Goal: Transaction & Acquisition: Download file/media

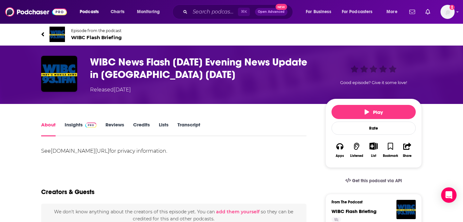
click at [186, 127] on link "Transcript" at bounding box center [188, 129] width 23 height 15
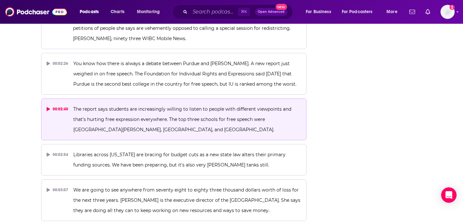
scroll to position [663, 0]
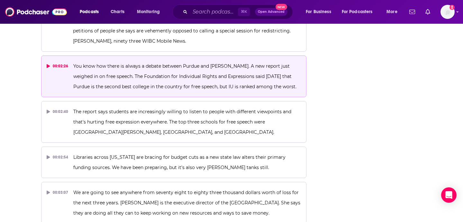
click at [64, 61] on div "00:02:26" at bounding box center [58, 66] width 22 height 10
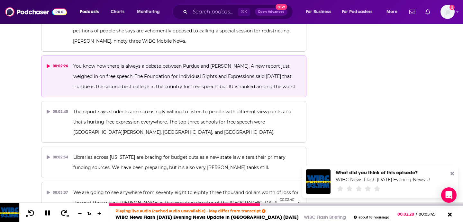
click at [273, 204] on div at bounding box center [286, 205] width 354 height 3
click at [293, 205] on div at bounding box center [286, 205] width 354 height 3
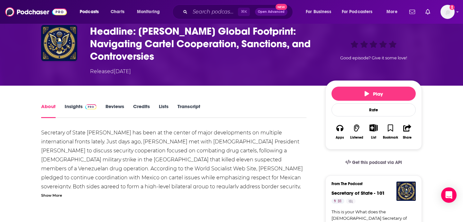
scroll to position [88, 0]
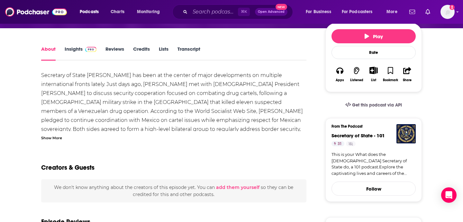
click at [195, 50] on link "Transcript" at bounding box center [188, 53] width 23 height 15
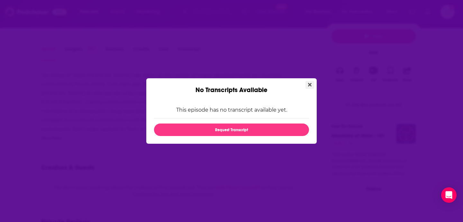
click at [308, 81] on button "Close" at bounding box center [309, 85] width 9 height 8
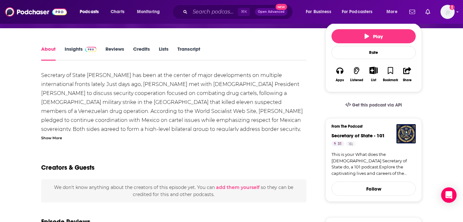
scroll to position [88, 0]
click at [64, 136] on div "Show More" at bounding box center [173, 138] width 265 height 6
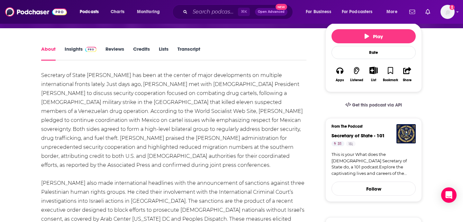
scroll to position [0, 0]
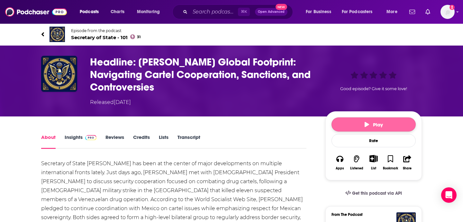
click at [375, 123] on span "Play" at bounding box center [373, 125] width 18 height 6
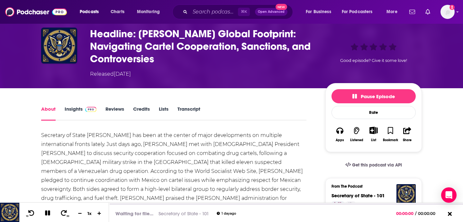
scroll to position [94, 0]
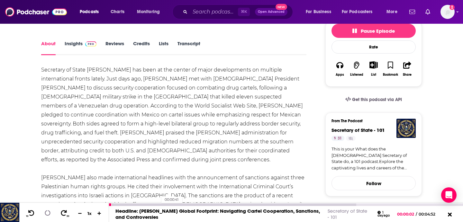
click at [158, 204] on div at bounding box center [232, 205] width 247 height 3
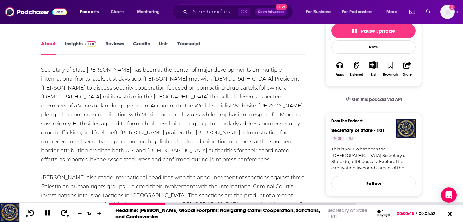
scroll to position [341, 0]
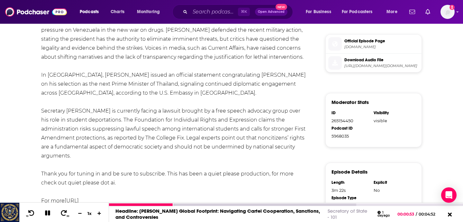
click at [48, 212] on icon at bounding box center [47, 213] width 8 height 7
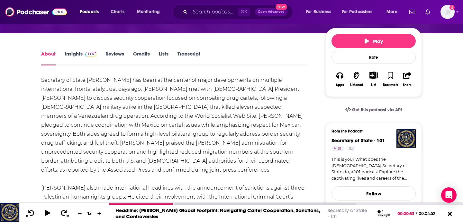
scroll to position [0, 0]
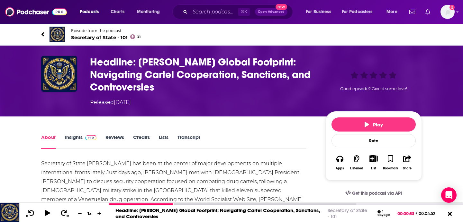
click at [166, 87] on h1 "Headline: Rubio's Global Footprint: Navigating Cartel Cooperation, Sanctions, a…" at bounding box center [202, 75] width 225 height 38
click at [167, 87] on h1 "Headline: Rubio's Global Footprint: Navigating Cartel Cooperation, Sanctions, a…" at bounding box center [202, 75] width 225 height 38
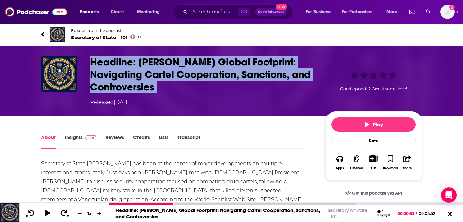
click at [167, 87] on h1 "Headline: Rubio's Global Footprint: Navigating Cartel Cooperation, Sanctions, a…" at bounding box center [202, 75] width 225 height 38
copy h1 "Headline: Rubio's Global Footprint: Navigating Cartel Cooperation, Sanctions, a…"
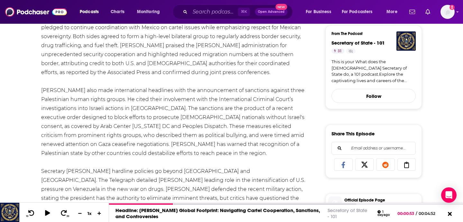
scroll to position [215, 0]
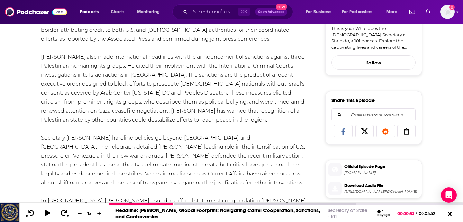
click at [354, 189] on span "Download Audio File" at bounding box center [381, 186] width 75 height 6
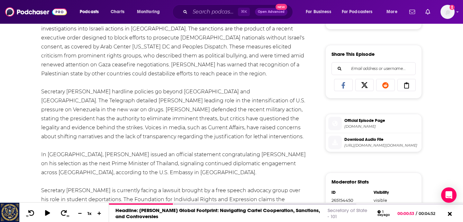
scroll to position [326, 0]
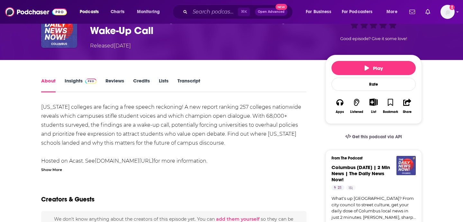
scroll to position [66, 0]
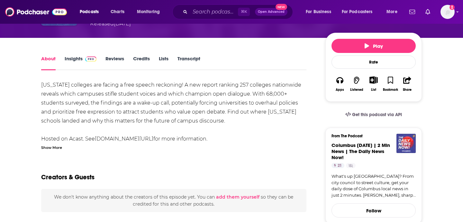
click at [183, 57] on link "Transcript" at bounding box center [188, 63] width 23 height 15
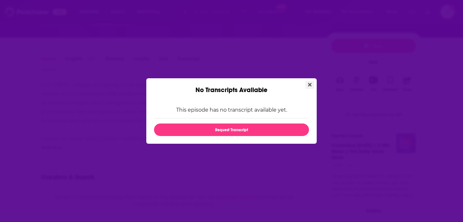
click at [309, 84] on icon "Close" at bounding box center [310, 85] width 4 height 4
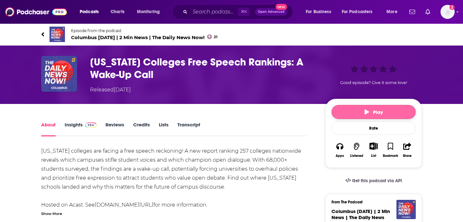
click at [372, 111] on span "Play" at bounding box center [373, 112] width 18 height 6
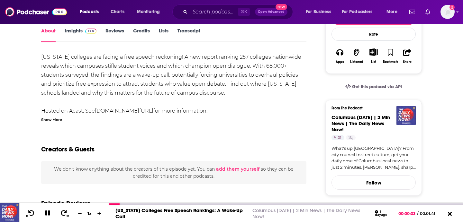
scroll to position [93, 0]
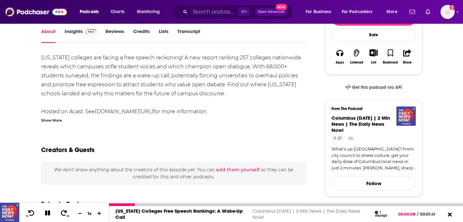
click at [47, 212] on icon at bounding box center [47, 213] width 5 height 5
click at [47, 213] on icon at bounding box center [47, 213] width 5 height 6
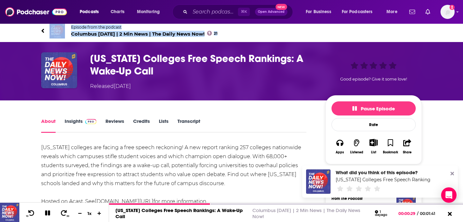
scroll to position [0, 0]
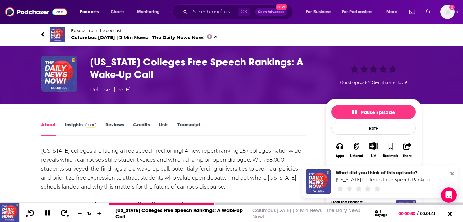
click at [161, 77] on h1 "Ohio Colleges Free Speech Rankings: A Wake-Up Call" at bounding box center [202, 68] width 225 height 25
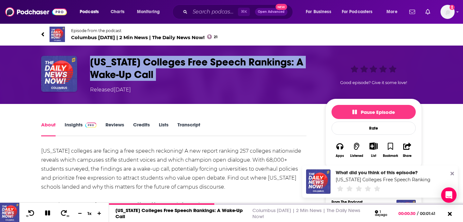
click at [161, 77] on h1 "Ohio Colleges Free Speech Rankings: A Wake-Up Call" at bounding box center [202, 68] width 225 height 25
copy h1 "Ohio Colleges Free Speech Rankings: A Wake-Up Call"
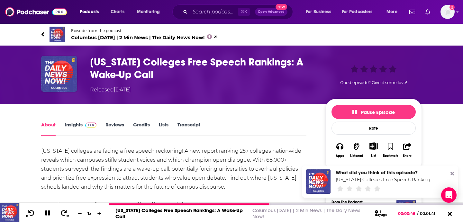
click at [214, 87] on div "Released Tuesday, 9th September 2025" at bounding box center [202, 90] width 225 height 8
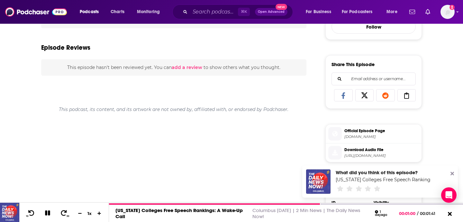
scroll to position [289, 0]
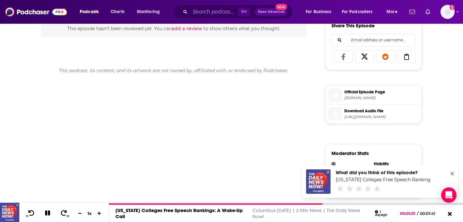
click at [353, 114] on span "Download Audio File" at bounding box center [381, 111] width 75 height 6
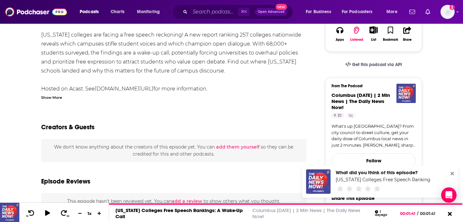
scroll to position [0, 0]
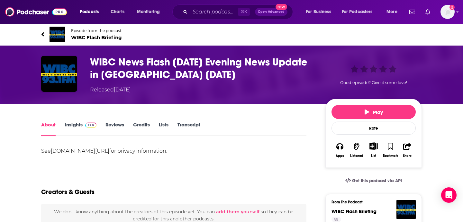
click at [186, 126] on link "Transcript" at bounding box center [188, 129] width 23 height 15
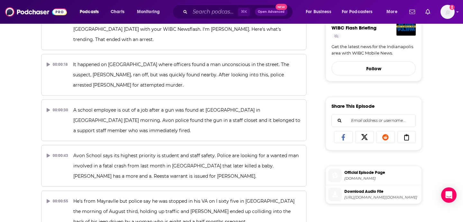
scroll to position [193, 0]
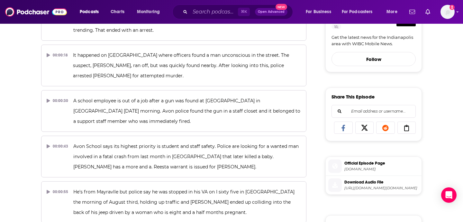
click at [351, 188] on span "[URL][DOMAIN_NAME][DOMAIN_NAME]" at bounding box center [381, 188] width 75 height 5
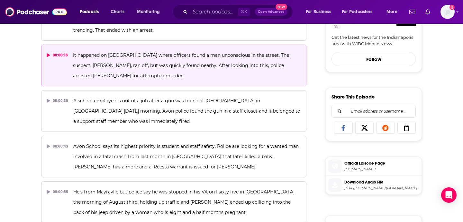
scroll to position [0, 0]
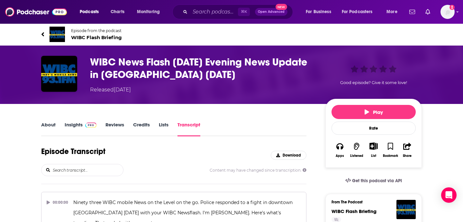
click at [240, 74] on h3 "WIBC News Flash [DATE] Evening News Update in [GEOGRAPHIC_DATA] [DATE]" at bounding box center [202, 68] width 225 height 25
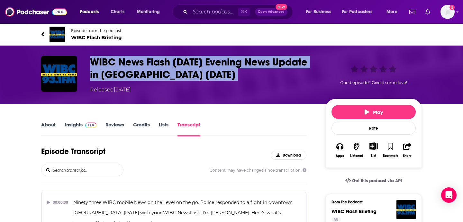
click at [240, 74] on h3 "WIBC News Flash [DATE] Evening News Update in [GEOGRAPHIC_DATA] [DATE]" at bounding box center [202, 68] width 225 height 25
copy h3 "WIBC News Flash [DATE] Evening News Update in [GEOGRAPHIC_DATA] [DATE]"
